Goal: Navigation & Orientation: Find specific page/section

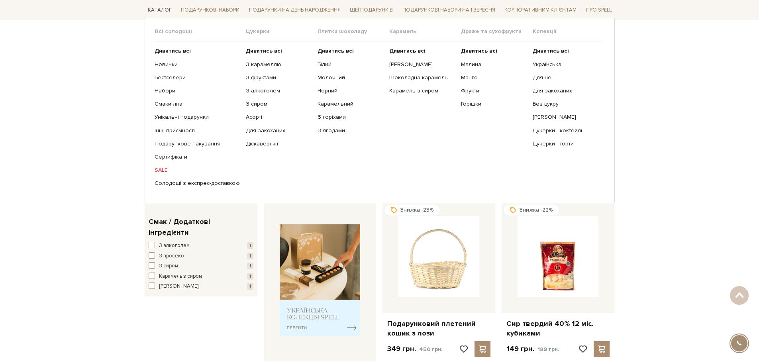
click at [167, 8] on link "Каталог" at bounding box center [160, 10] width 30 height 12
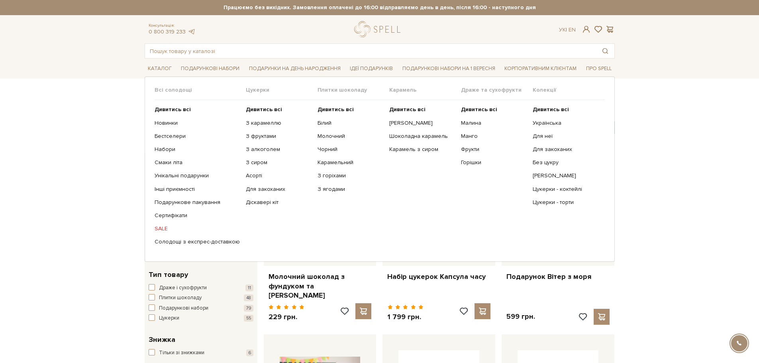
click at [163, 229] on link "SALE" at bounding box center [197, 228] width 85 height 7
